Goal: Obtain resource: Download file/media

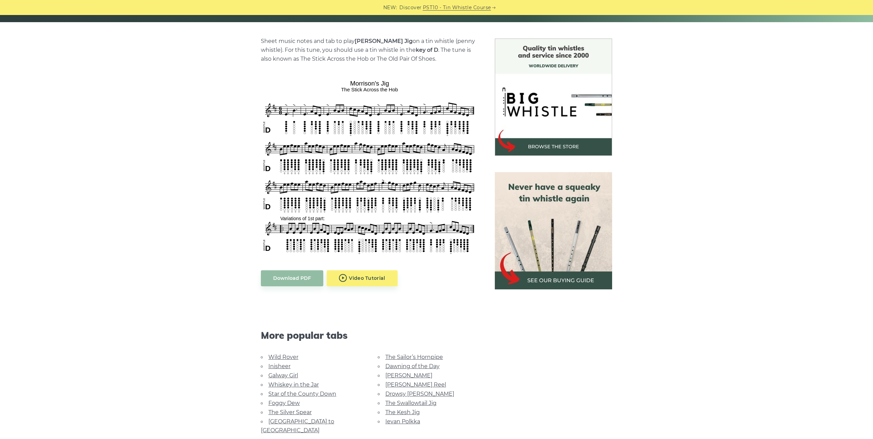
scroll to position [156, 0]
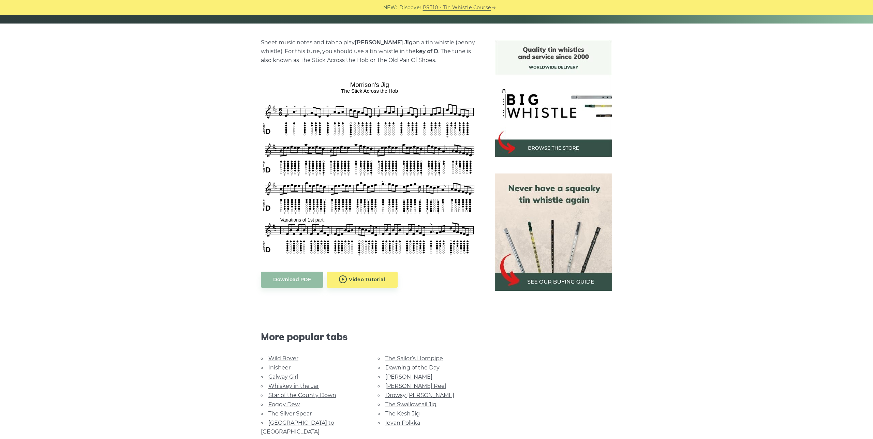
click at [754, 228] on div "Sheet music notes and tab to play [PERSON_NAME] Jig on a tin whistle ([PERSON_N…" at bounding box center [436, 277] width 873 height 474
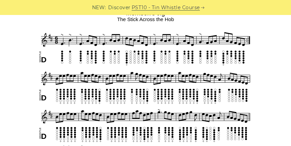
scroll to position [199, 0]
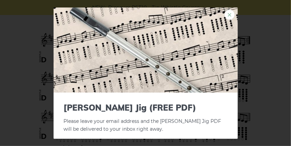
click at [230, 14] on link "×" at bounding box center [230, 14] width 10 height 10
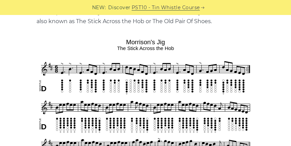
scroll to position [170, 0]
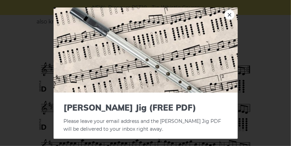
drag, startPoint x: 118, startPoint y: 49, endPoint x: 134, endPoint y: 51, distance: 16.9
click at [230, 16] on link "×" at bounding box center [230, 14] width 10 height 10
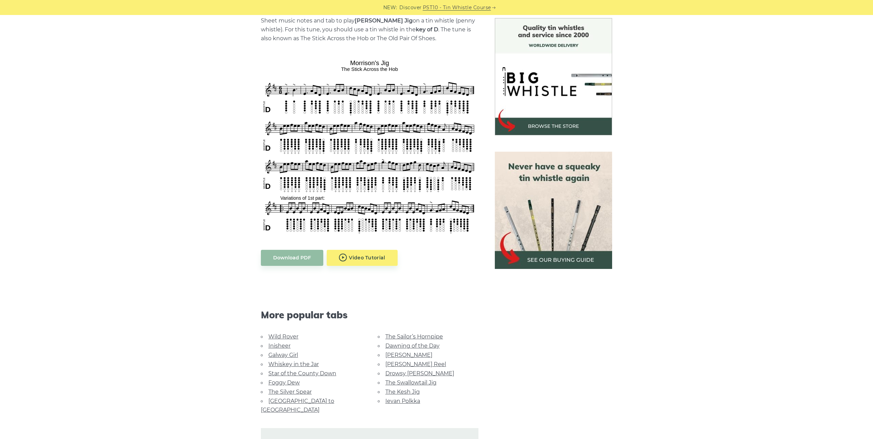
scroll to position [192, 0]
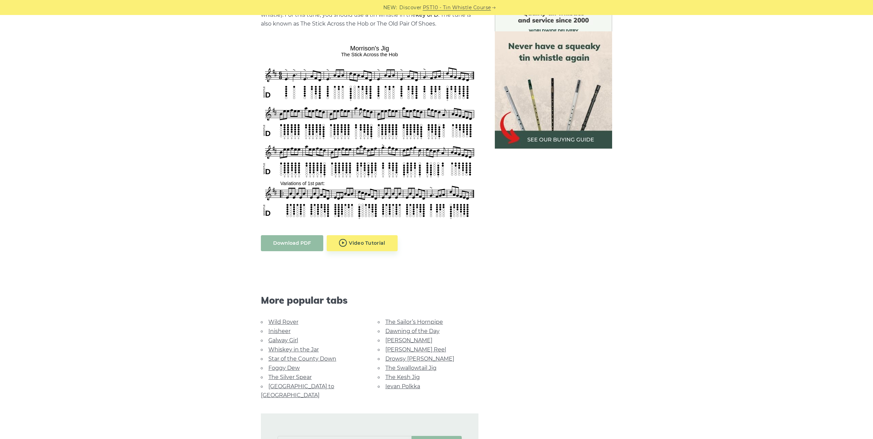
click at [294, 246] on link "Download PDF" at bounding box center [292, 243] width 62 height 16
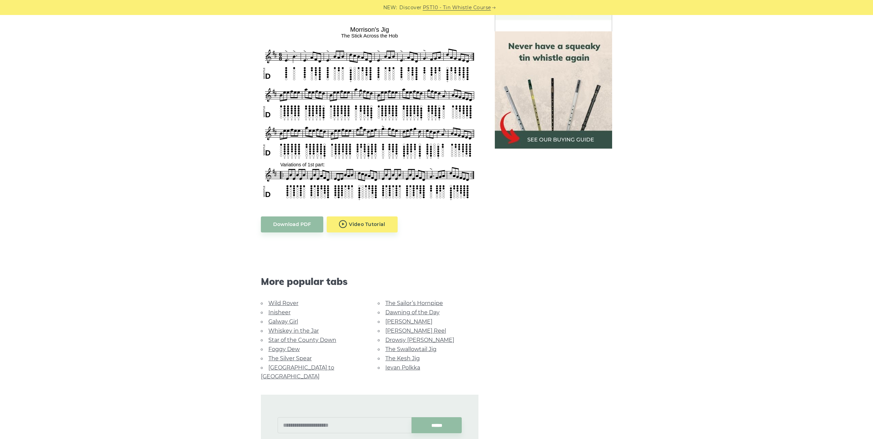
scroll to position [211, 0]
click at [325, 136] on img at bounding box center [370, 112] width 218 height 179
click at [306, 224] on link "Download PDF" at bounding box center [292, 224] width 62 height 16
click at [414, 142] on img at bounding box center [370, 112] width 218 height 179
click at [296, 225] on link "Download PDF" at bounding box center [292, 224] width 62 height 16
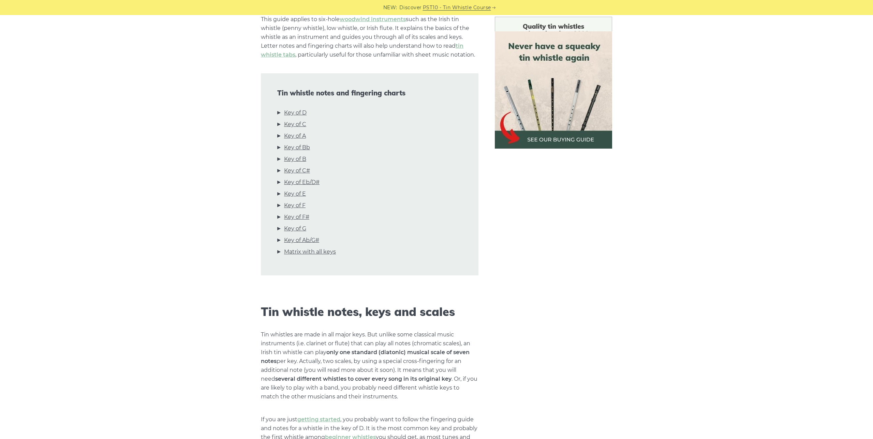
scroll to position [187, 0]
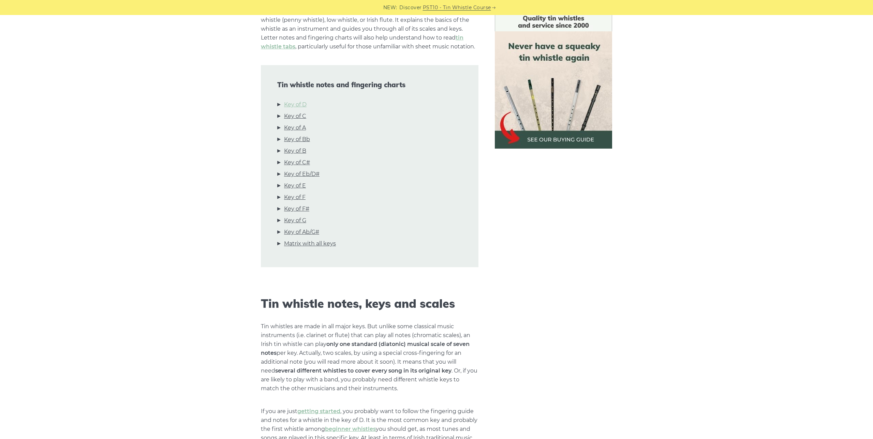
click at [291, 105] on link "Key of D" at bounding box center [295, 104] width 23 height 9
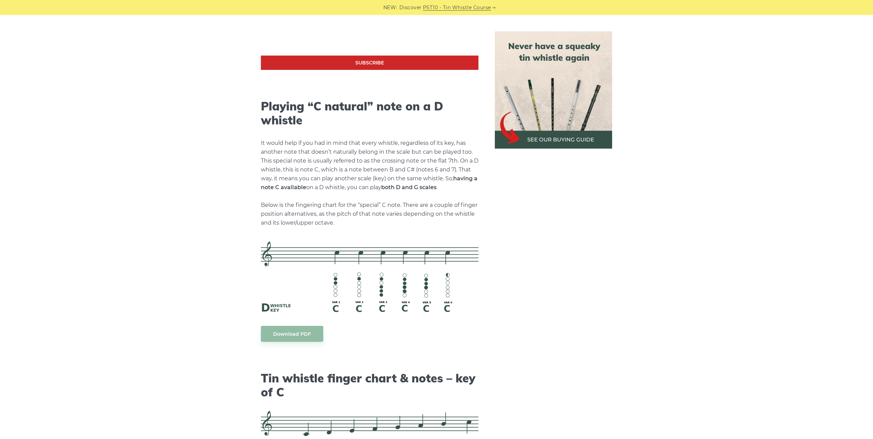
scroll to position [1362, 0]
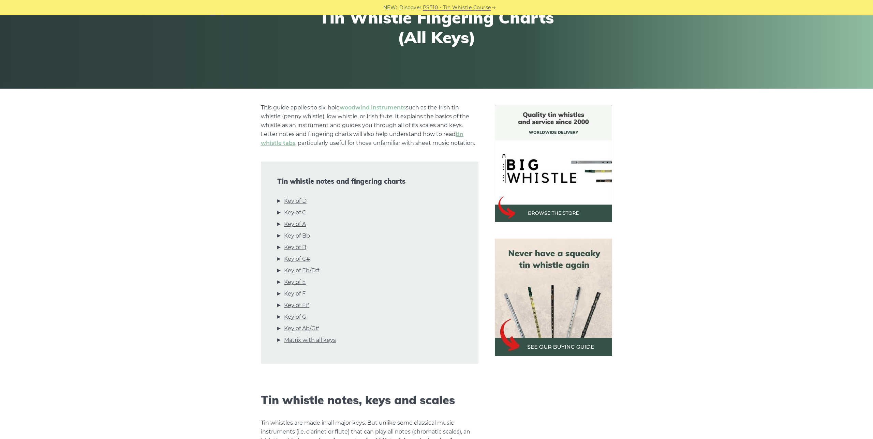
scroll to position [92, 0]
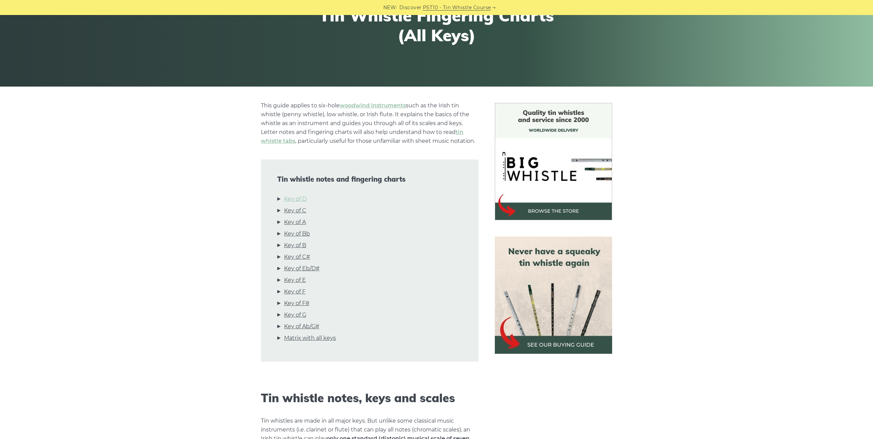
click at [296, 201] on link "Key of D" at bounding box center [295, 199] width 23 height 9
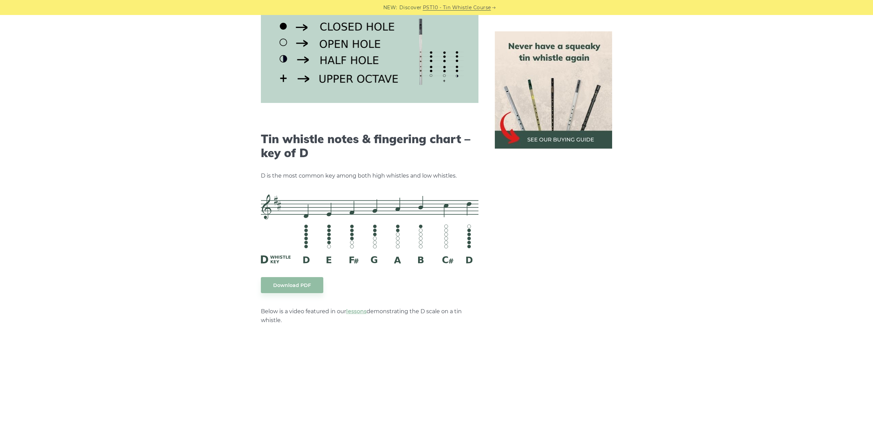
scroll to position [1063, 0]
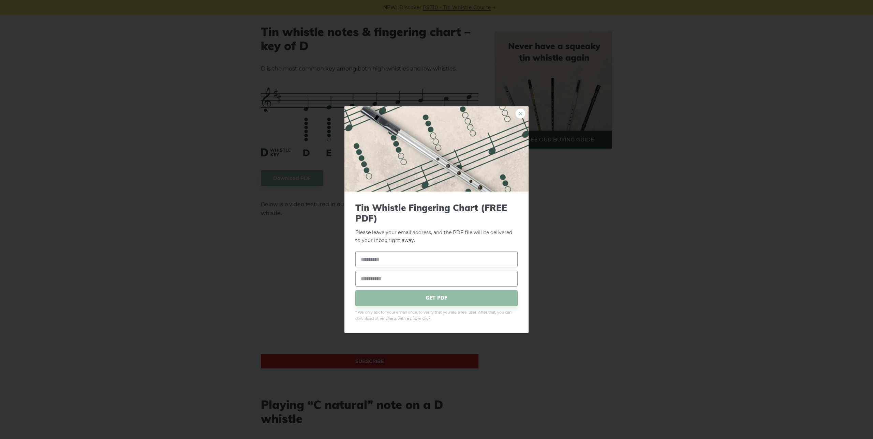
click at [519, 113] on link "×" at bounding box center [521, 113] width 10 height 10
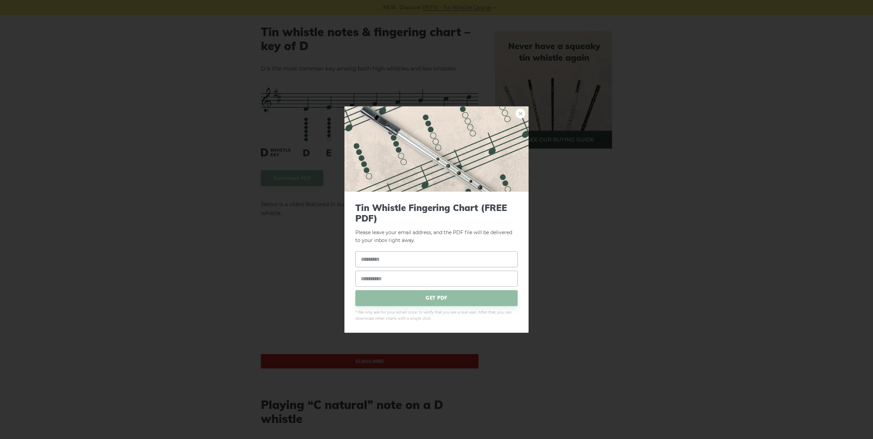
click at [519, 113] on link "×" at bounding box center [521, 113] width 10 height 10
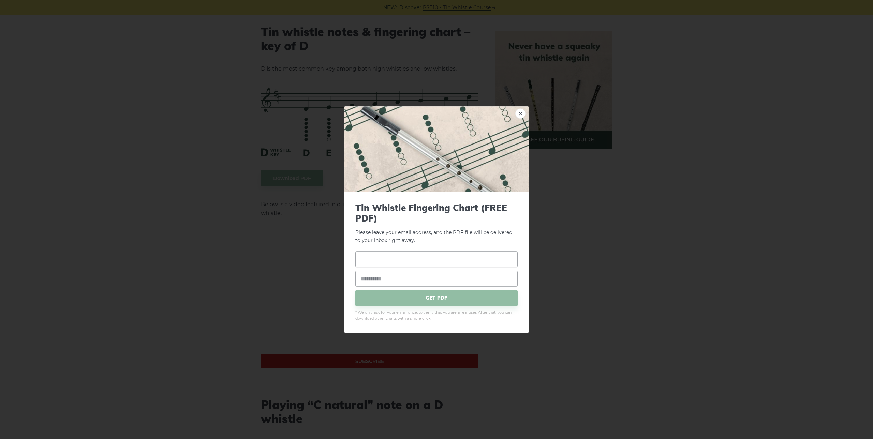
click at [422, 260] on input "text" at bounding box center [437, 259] width 162 height 16
type input "*******"
type input "*"
type input "**********"
click at [406, 298] on span "GET PDF" at bounding box center [437, 298] width 162 height 16
